Goal: Transaction & Acquisition: Purchase product/service

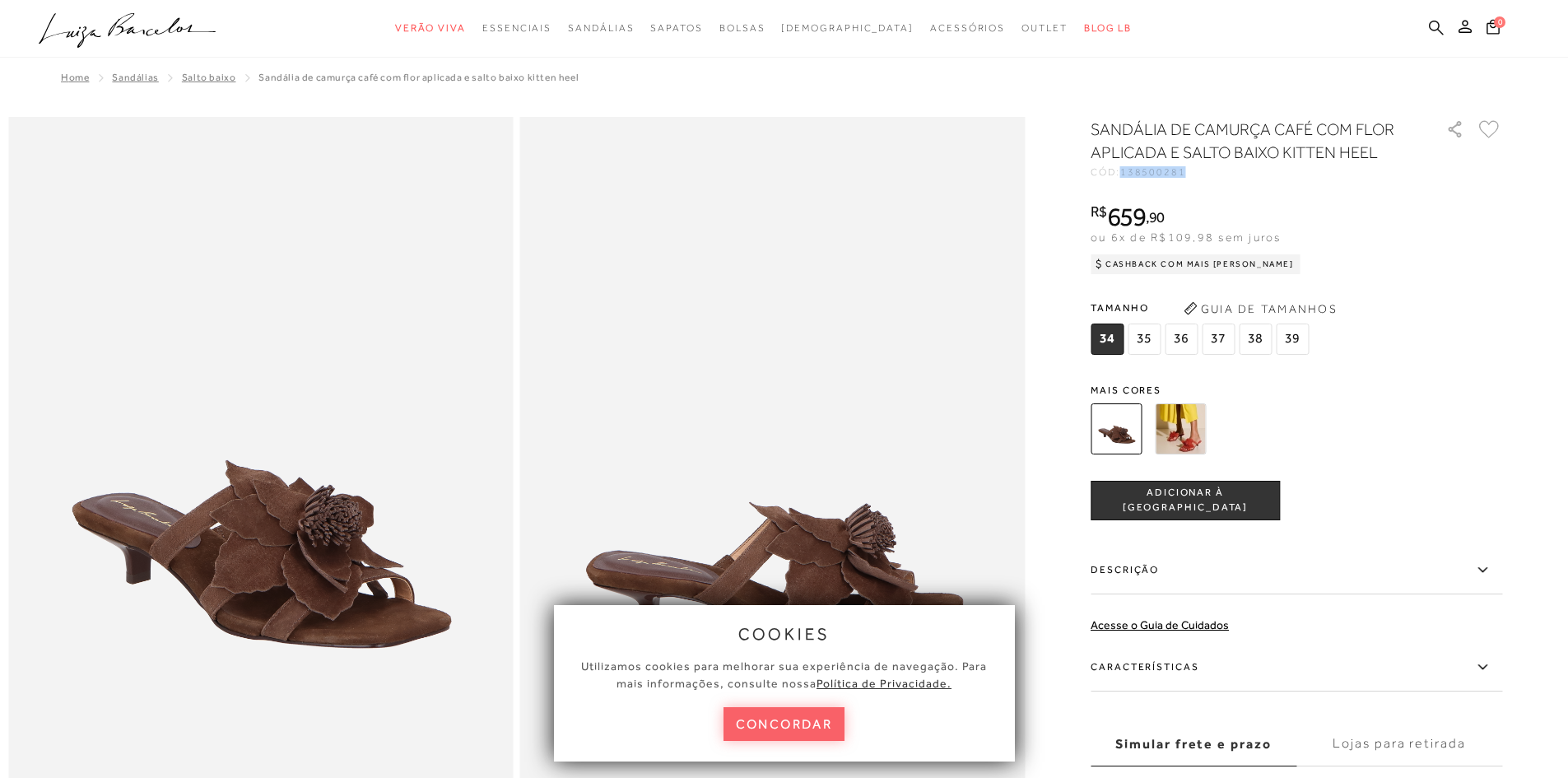
click at [1439, 30] on icon at bounding box center [1436, 28] width 15 height 15
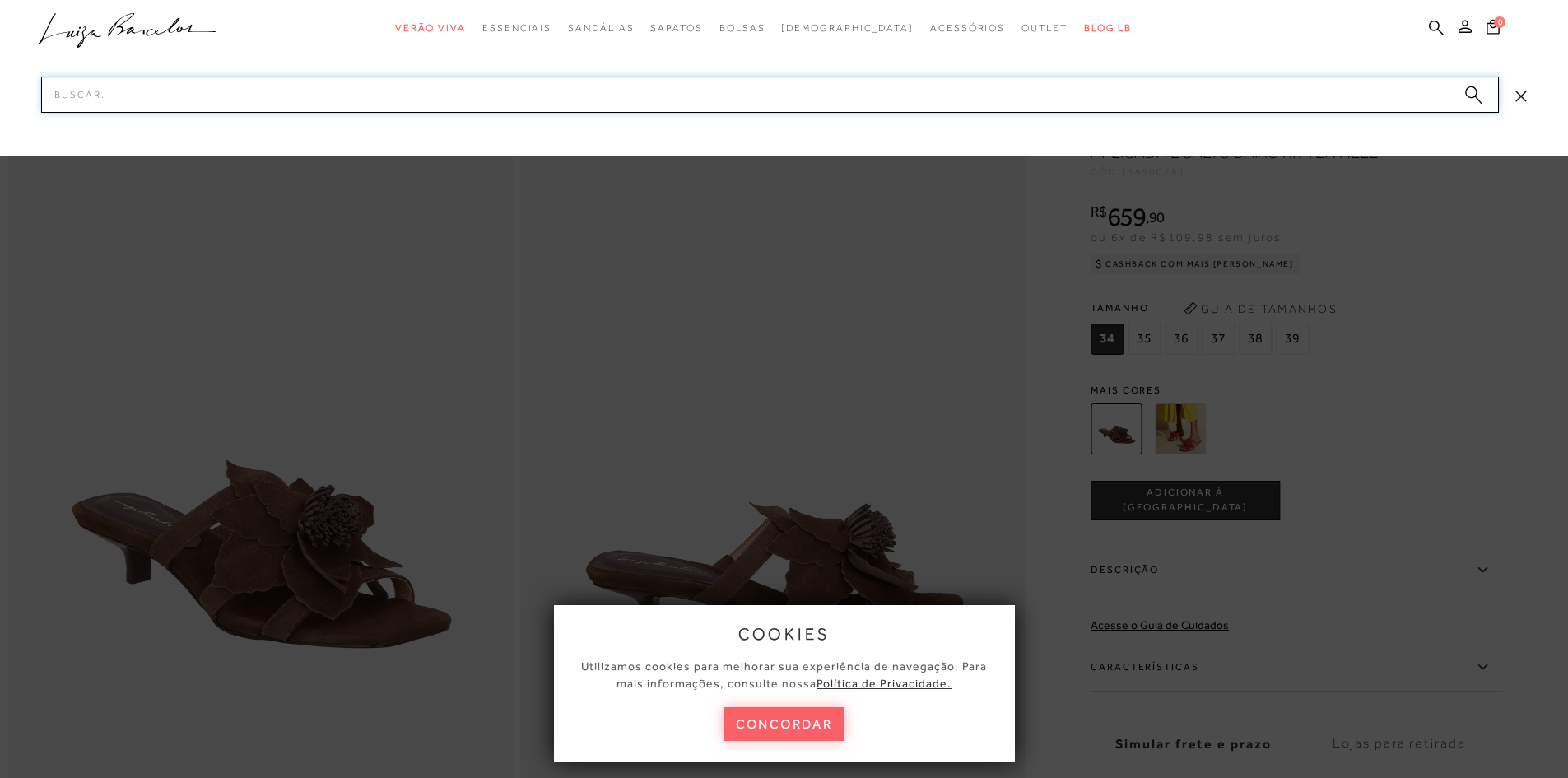
click at [459, 102] on input "Pesquisar" at bounding box center [769, 94] width 1457 height 36
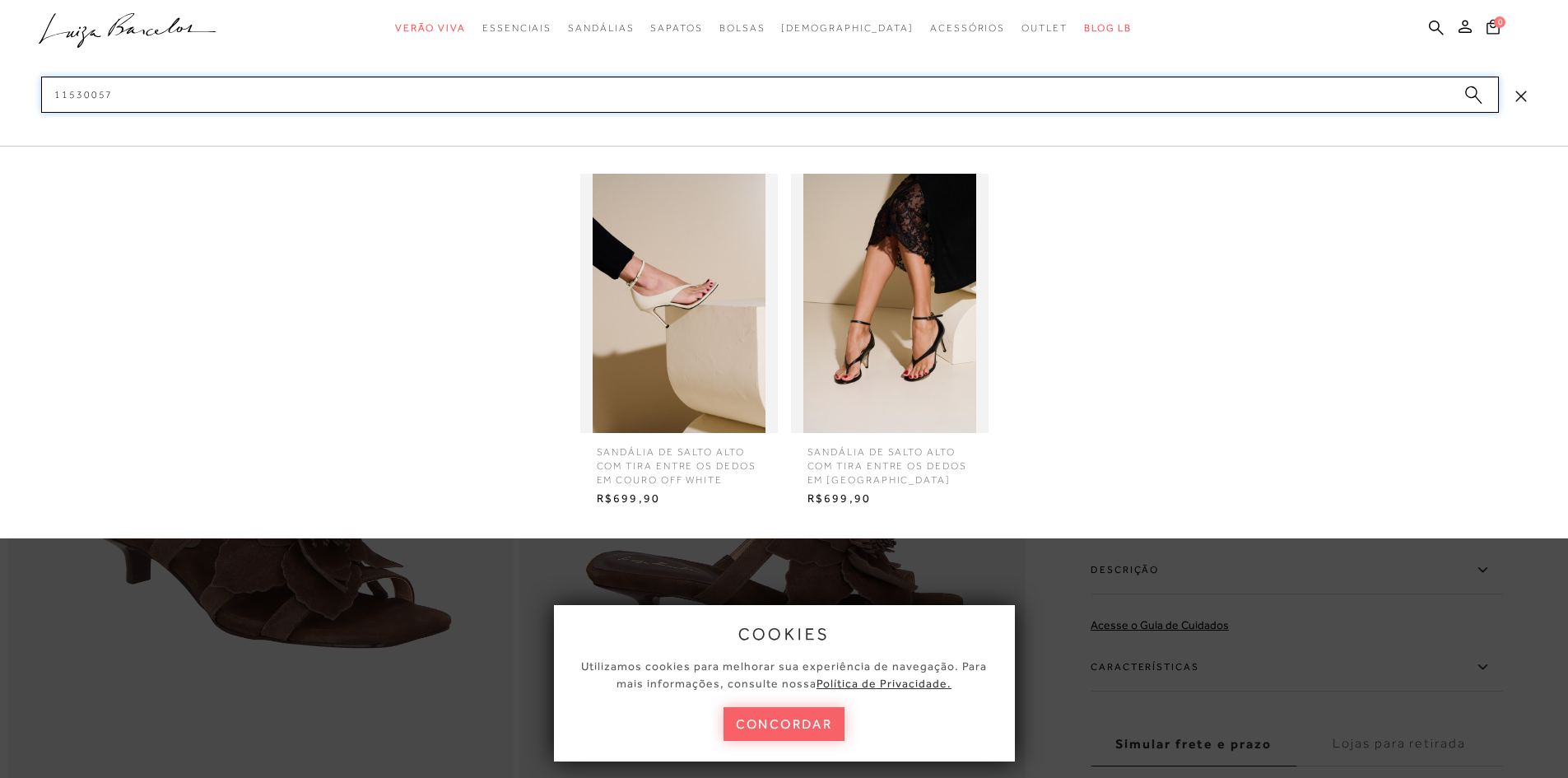
type input "11530057"
click at [920, 367] on img at bounding box center [890, 303] width 198 height 260
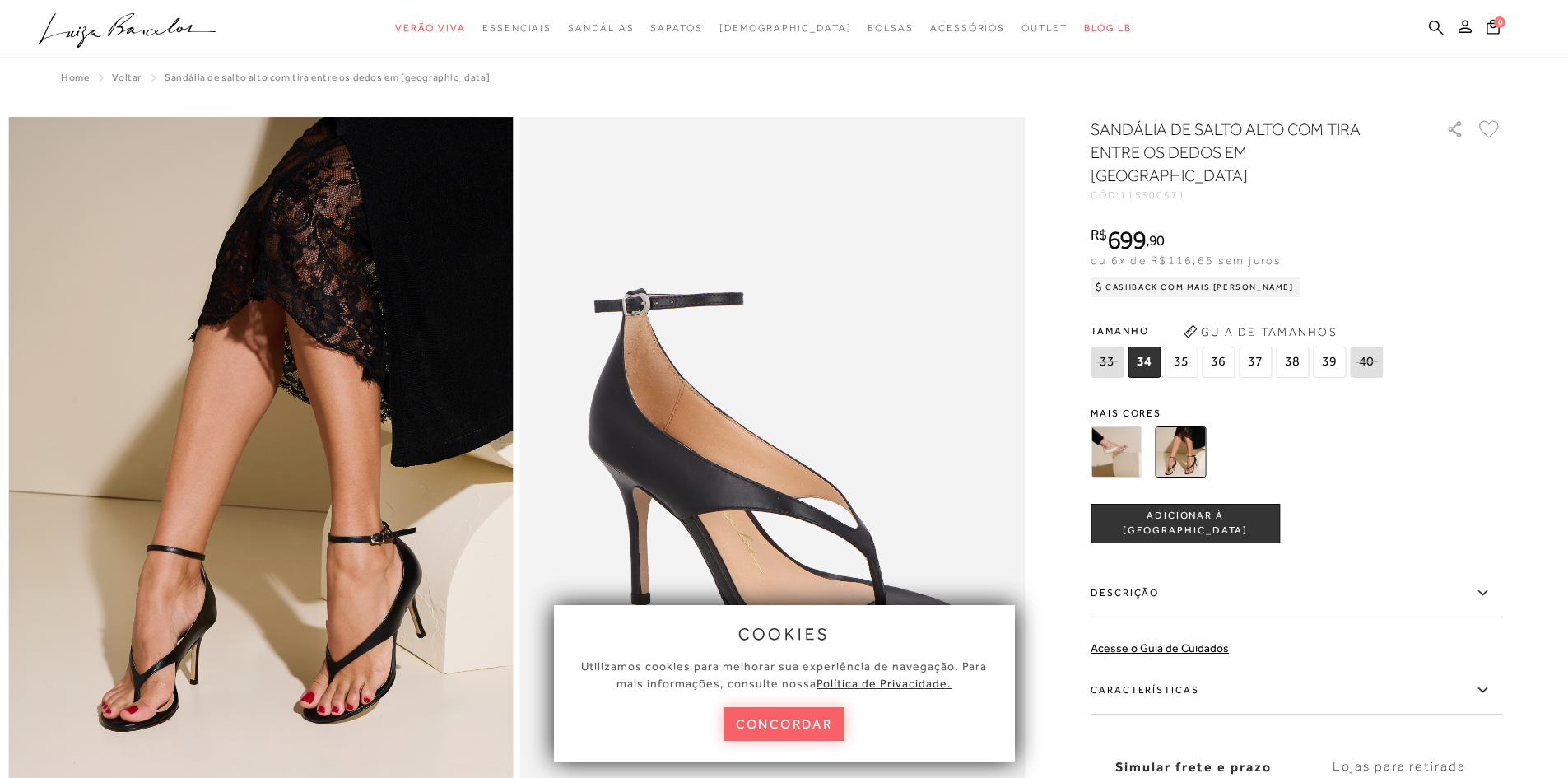
drag, startPoint x: 1198, startPoint y: 171, endPoint x: 1126, endPoint y: 184, distance: 73.2
click at [1126, 184] on div "SANDÁLIA DE SALTO ALTO COM TIRA ENTRE OS DEDOS EM [GEOGRAPHIC_DATA] CÓD: 115300…" at bounding box center [1296, 495] width 411 height 755
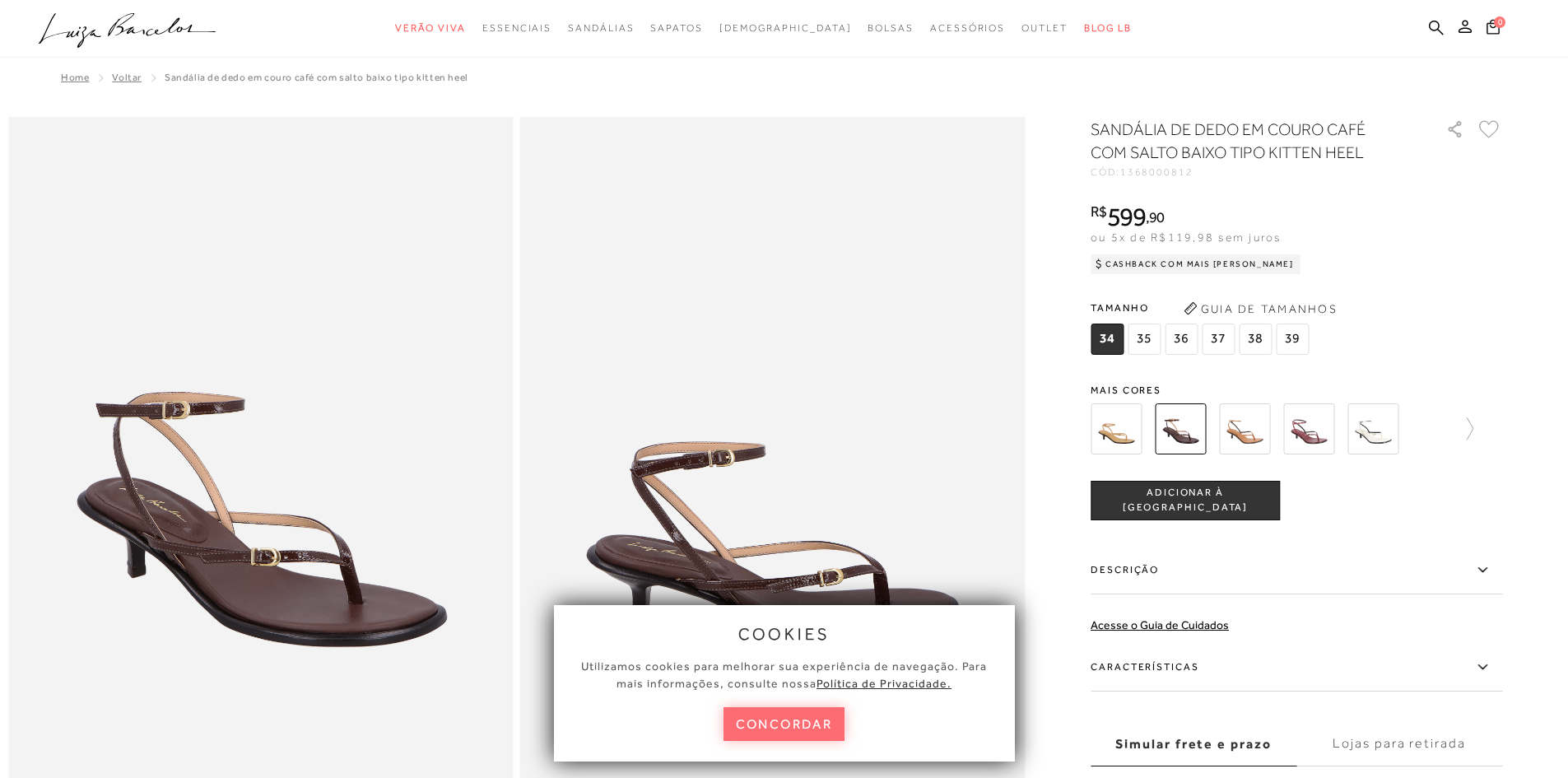
click at [789, 725] on button "concordar" at bounding box center [784, 724] width 122 height 33
